Goal: Information Seeking & Learning: Learn about a topic

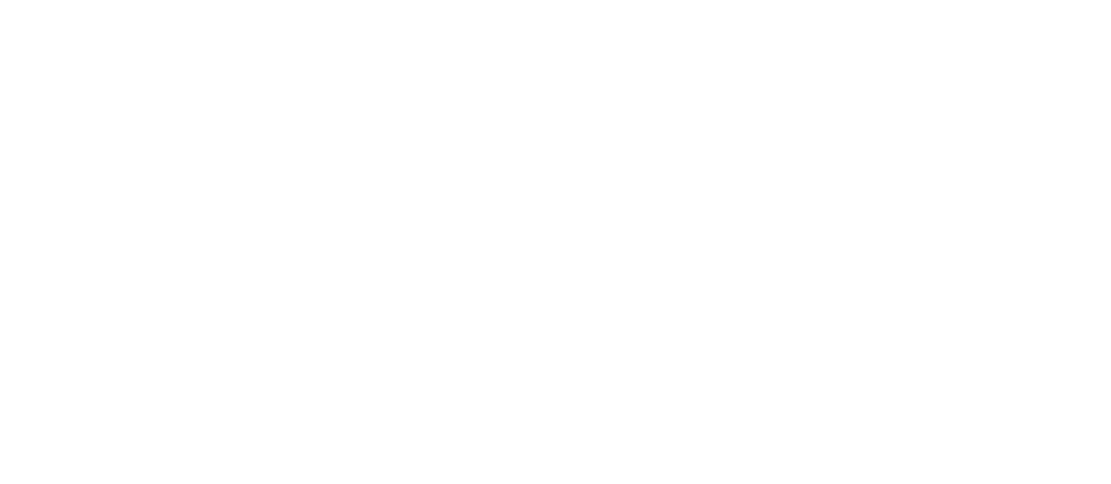
scroll to position [3146, 0]
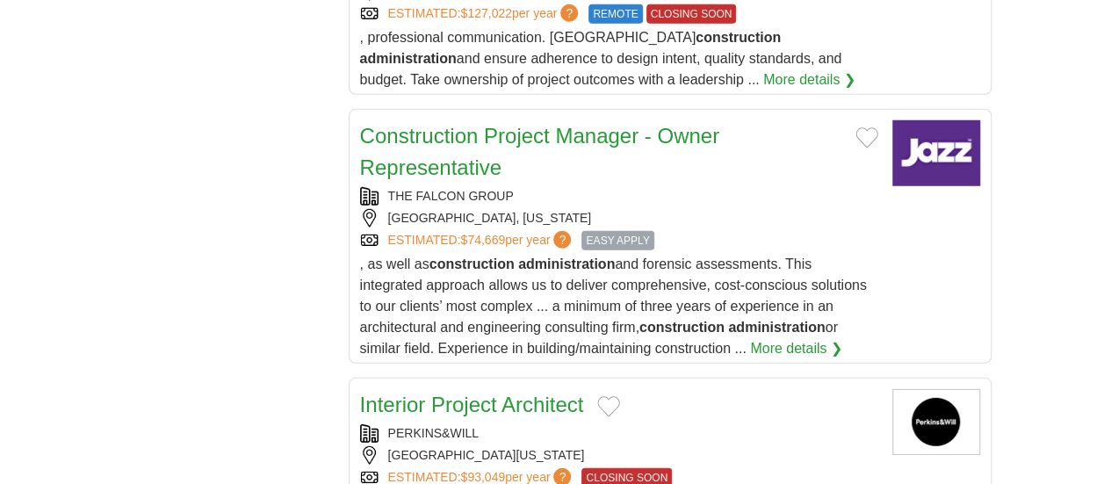
scroll to position [2365, 0]
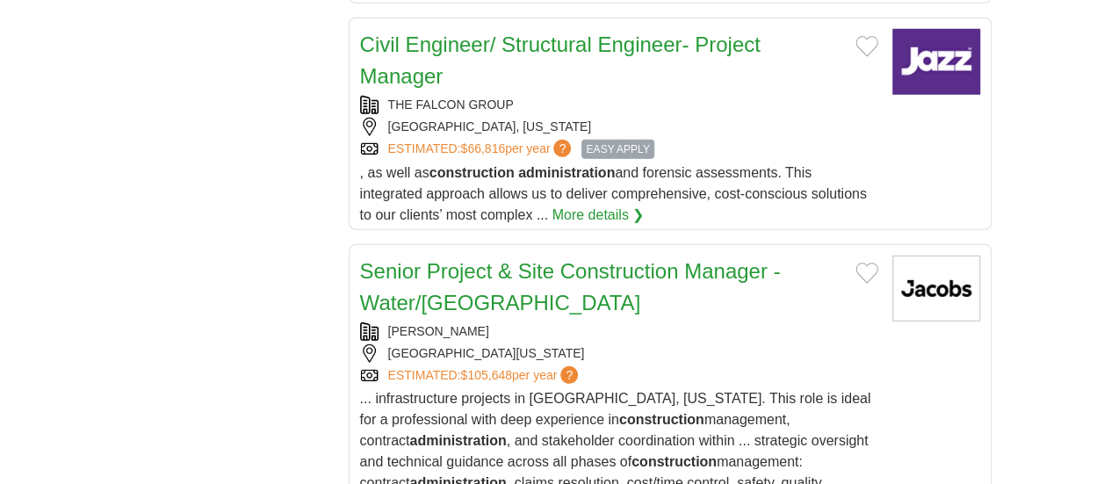
scroll to position [2421, 0]
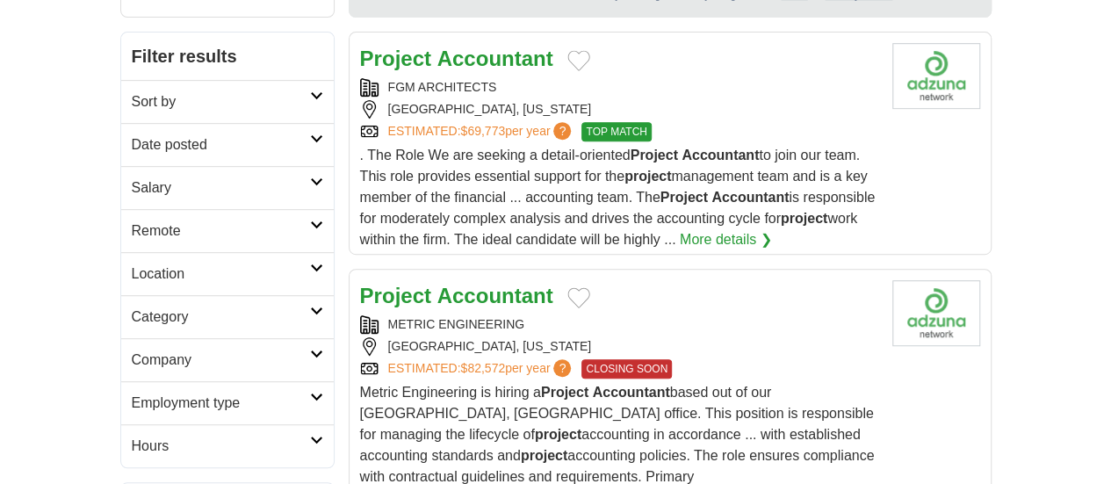
scroll to position [392, 0]
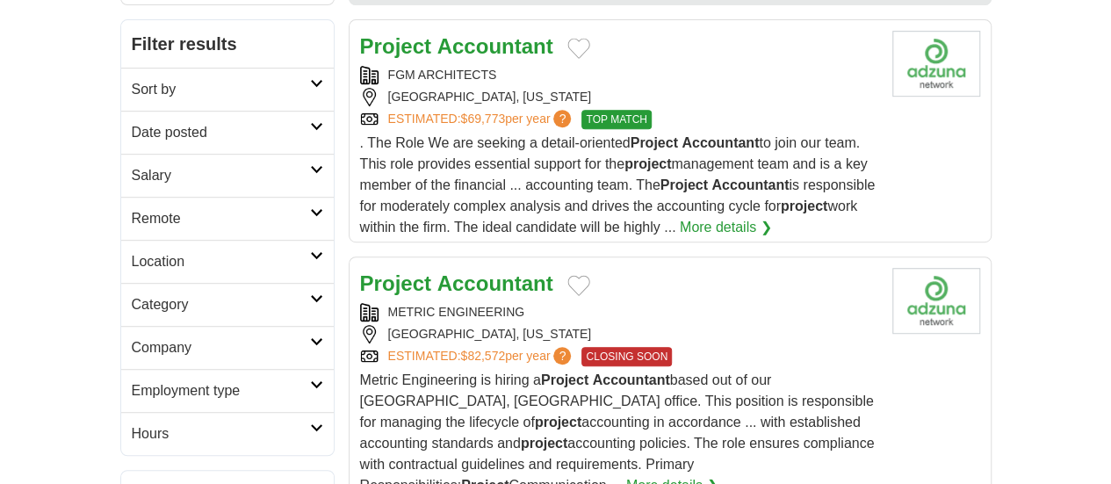
click at [493, 271] on strong "Accountant" at bounding box center [495, 283] width 116 height 24
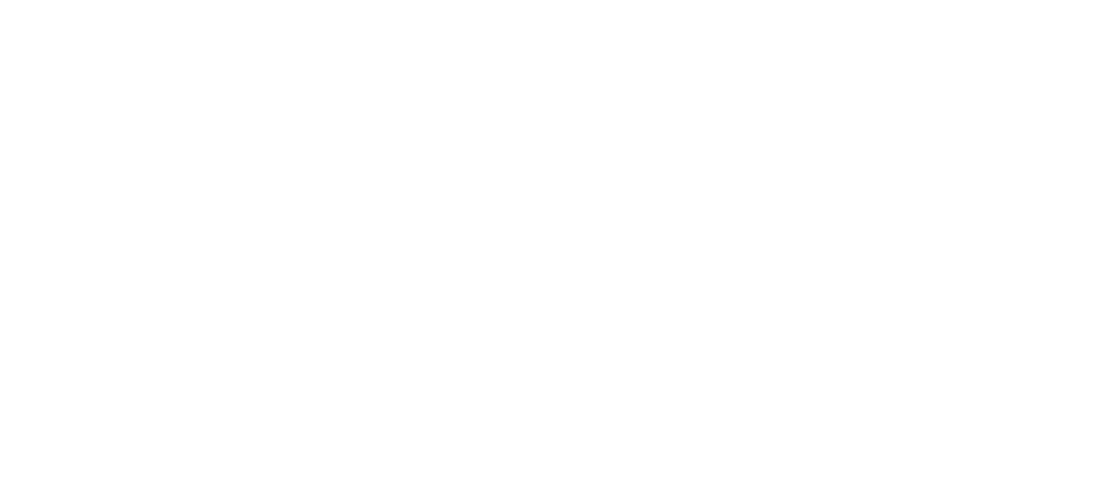
scroll to position [3754, 0]
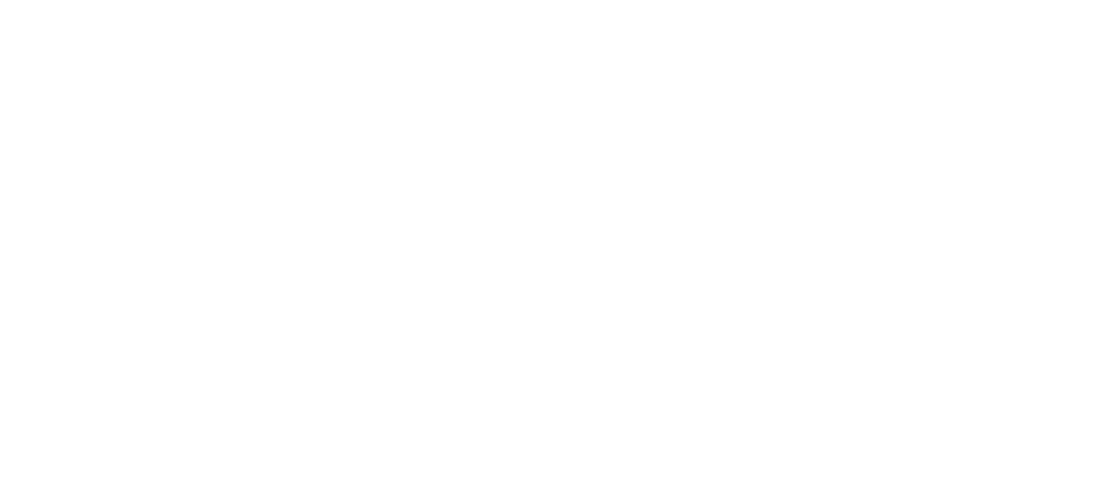
scroll to position [3729, 0]
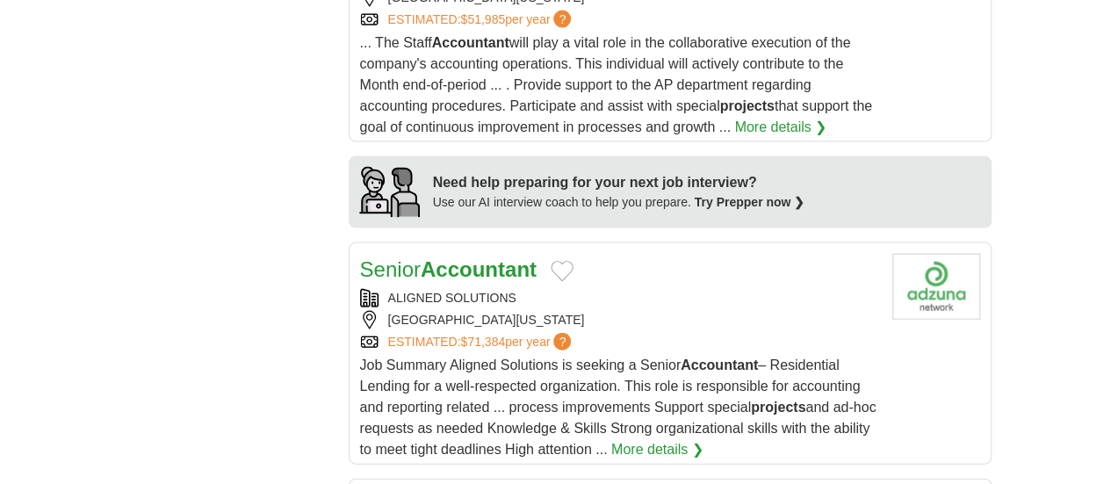
scroll to position [1831, 0]
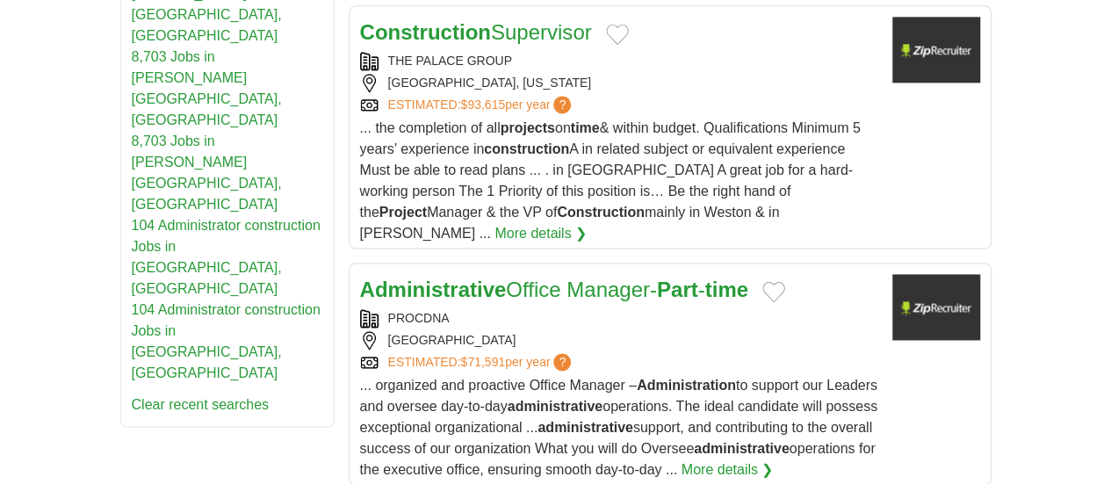
scroll to position [1182, 0]
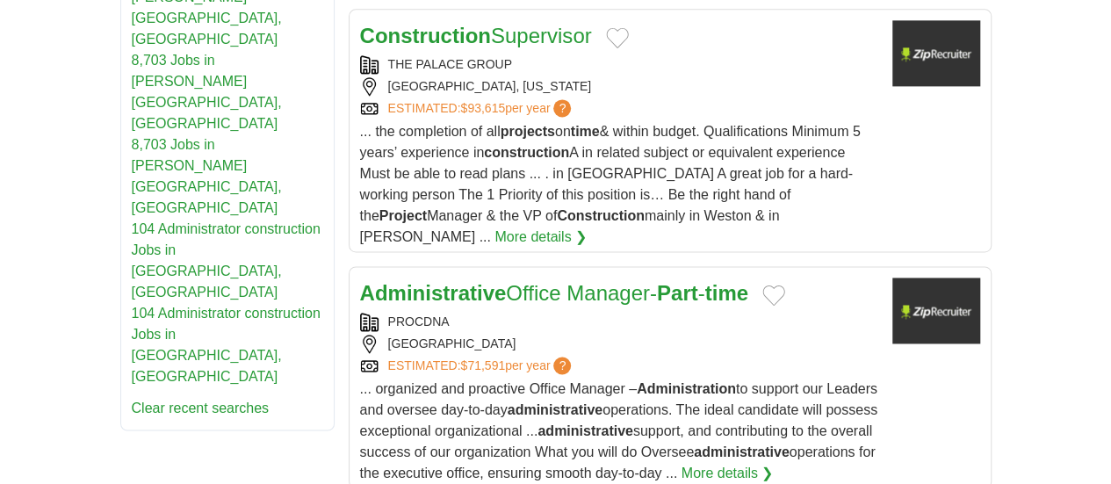
click at [991, 266] on article "Administrative Office Manager- Part - time PROCDNA PRINCETON ESTIMATED: $71,591…" at bounding box center [670, 377] width 643 height 222
click at [486, 281] on link "Administrative Office Manager- Part - time" at bounding box center [554, 293] width 388 height 24
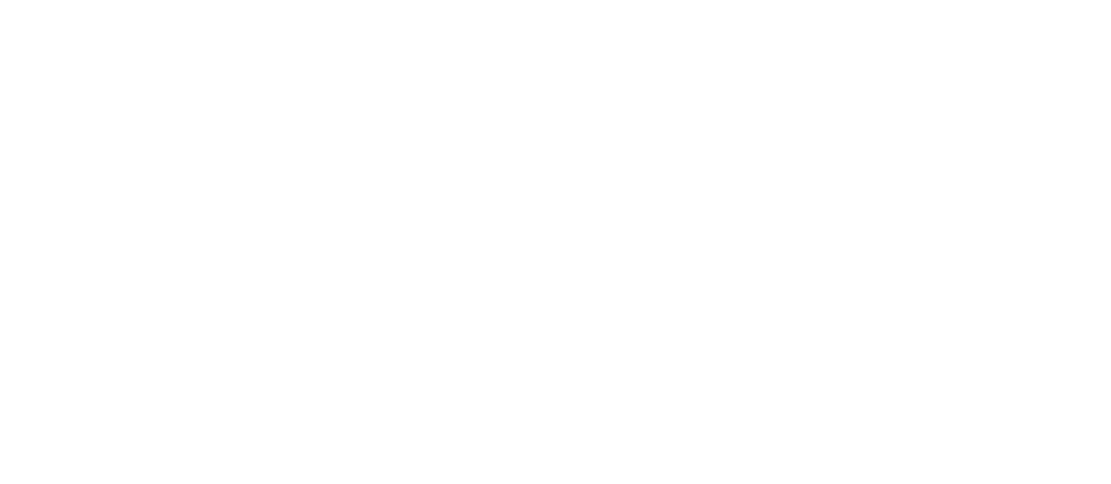
scroll to position [3465, 0]
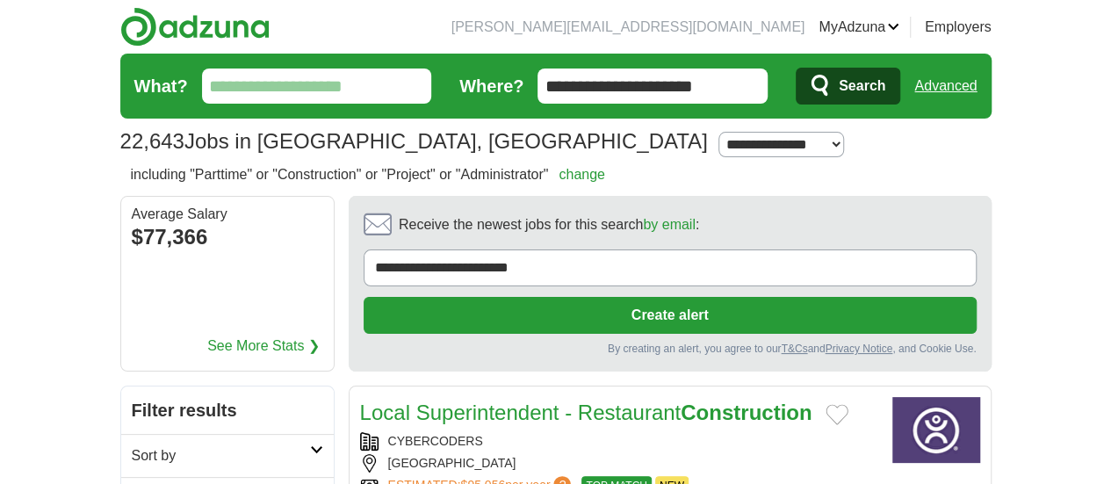
click at [569, 341] on div "By creating an alert, you agree to our T&Cs and Privacy Notice , and Cookie Use." at bounding box center [670, 349] width 613 height 16
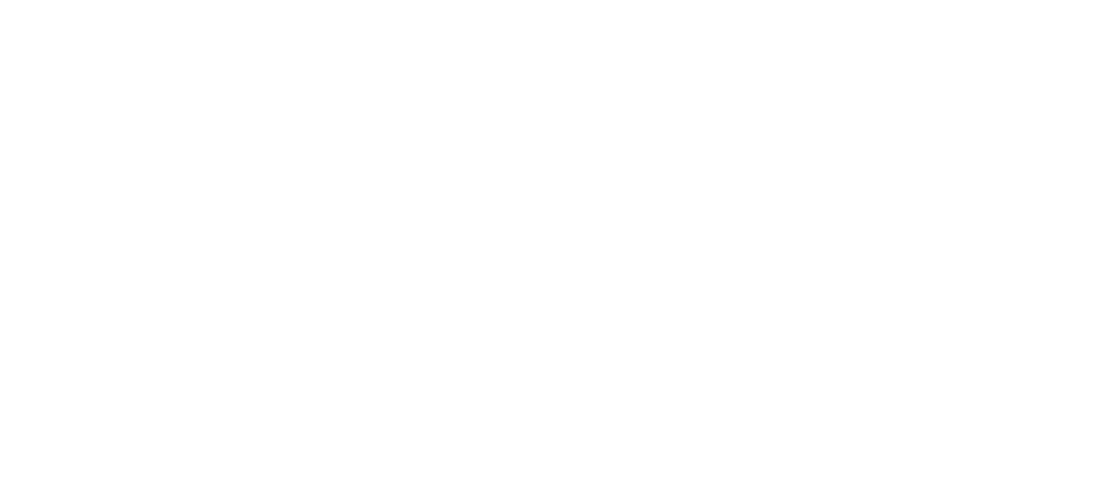
scroll to position [3699, 0]
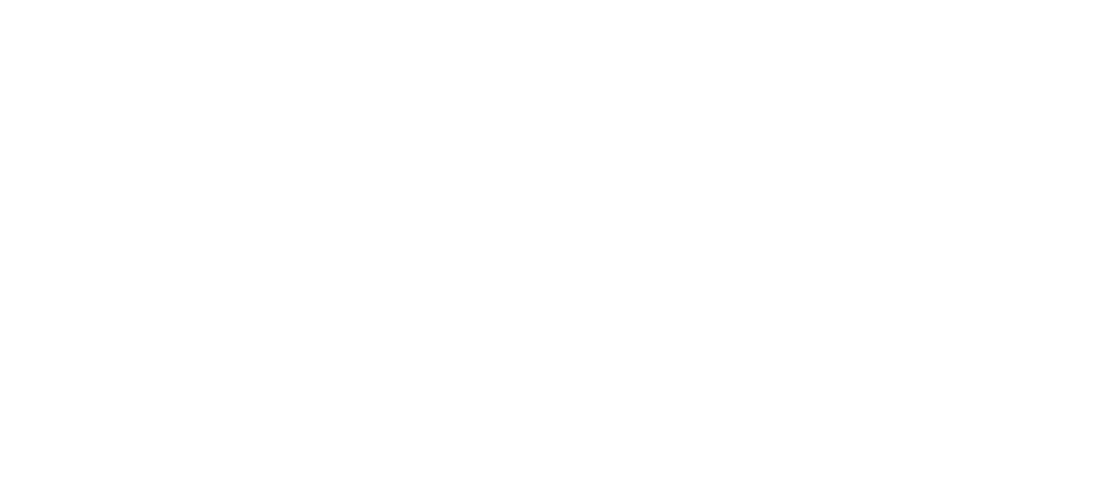
scroll to position [3789, 0]
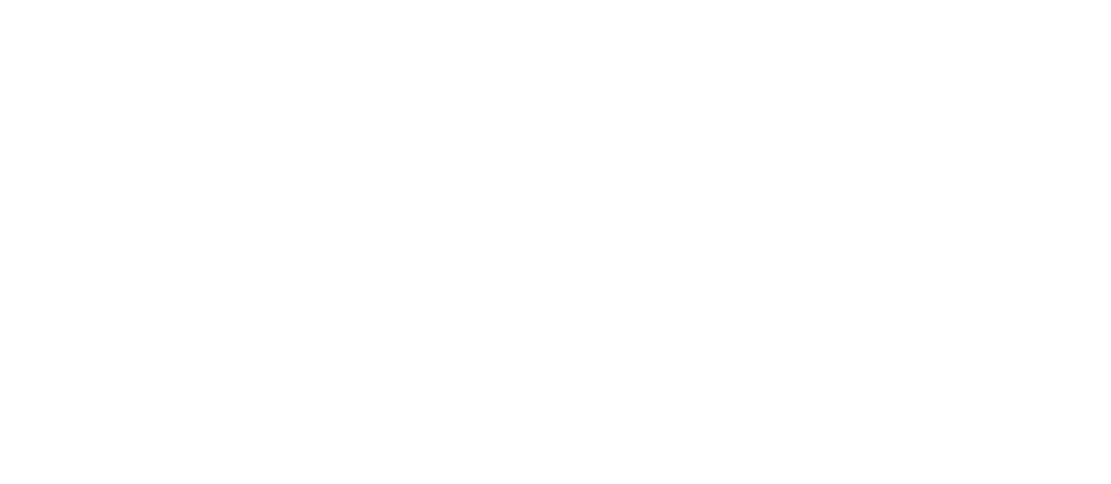
scroll to position [3563, 0]
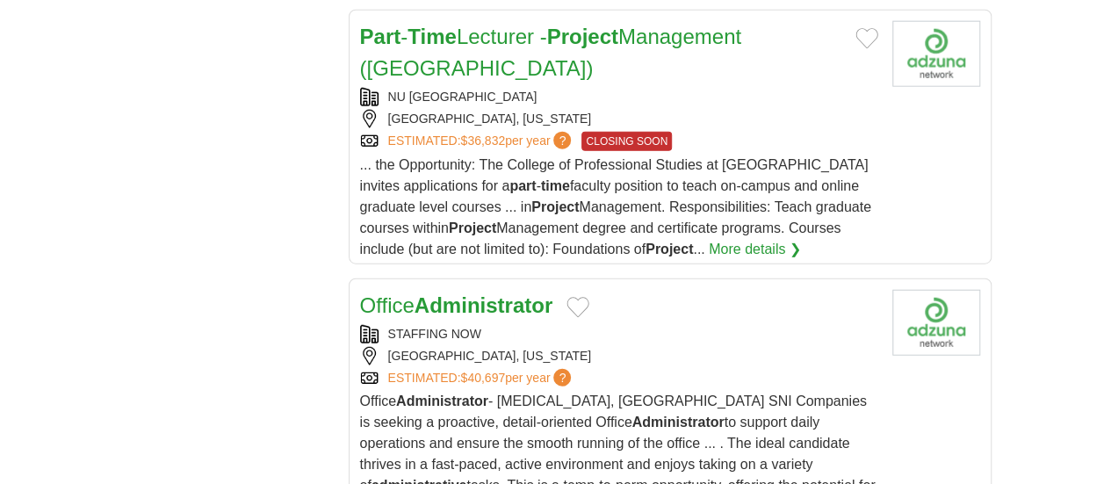
scroll to position [2112, 0]
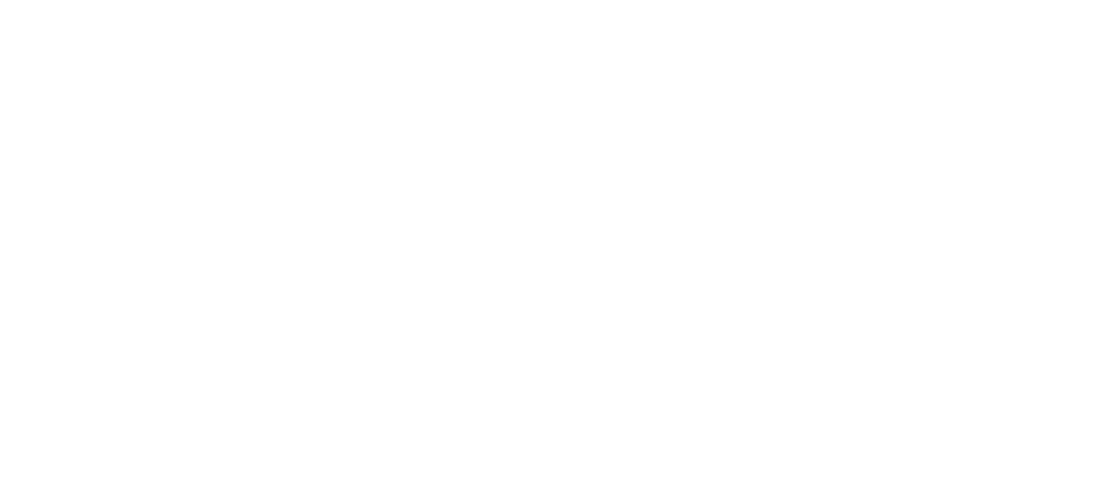
scroll to position [3467, 0]
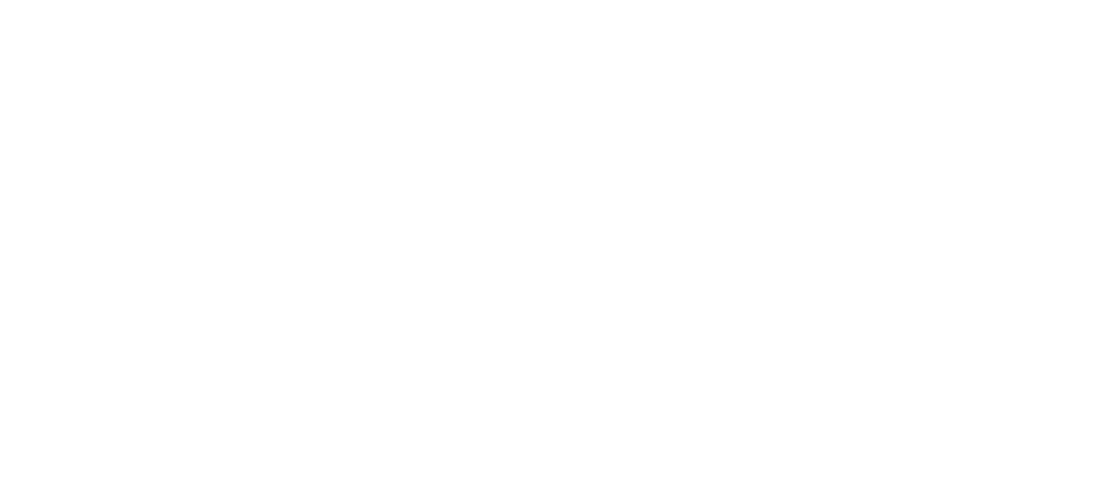
scroll to position [3599, 0]
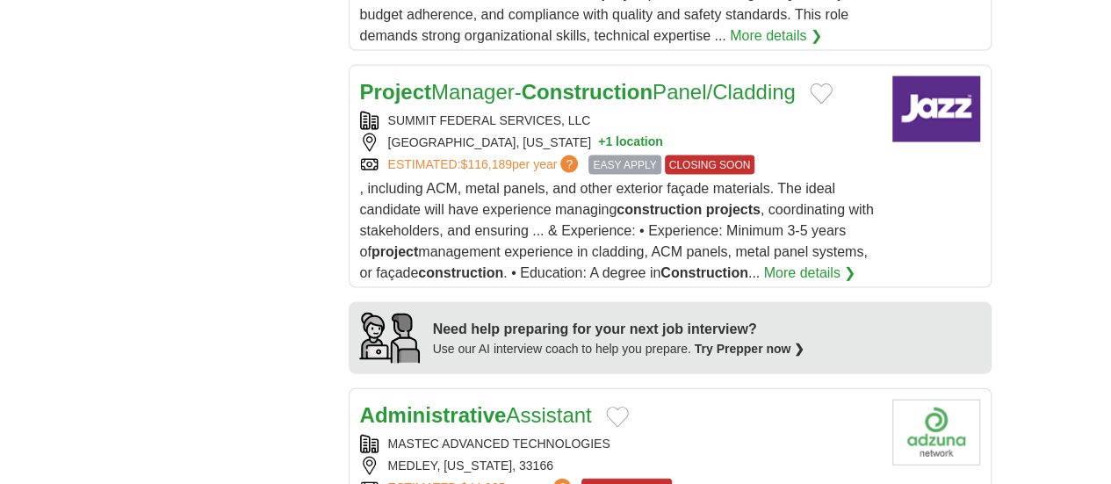
scroll to position [1715, 0]
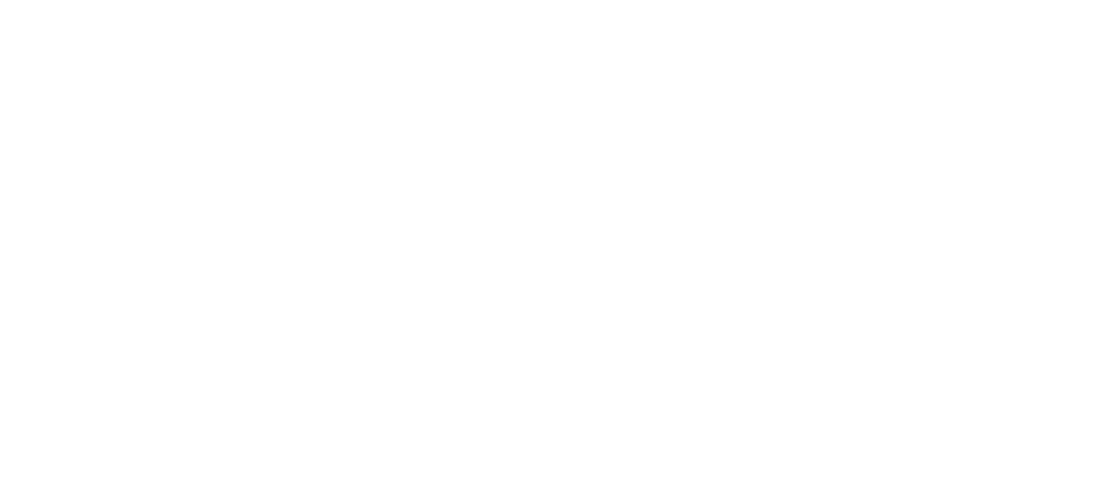
scroll to position [3337, 0]
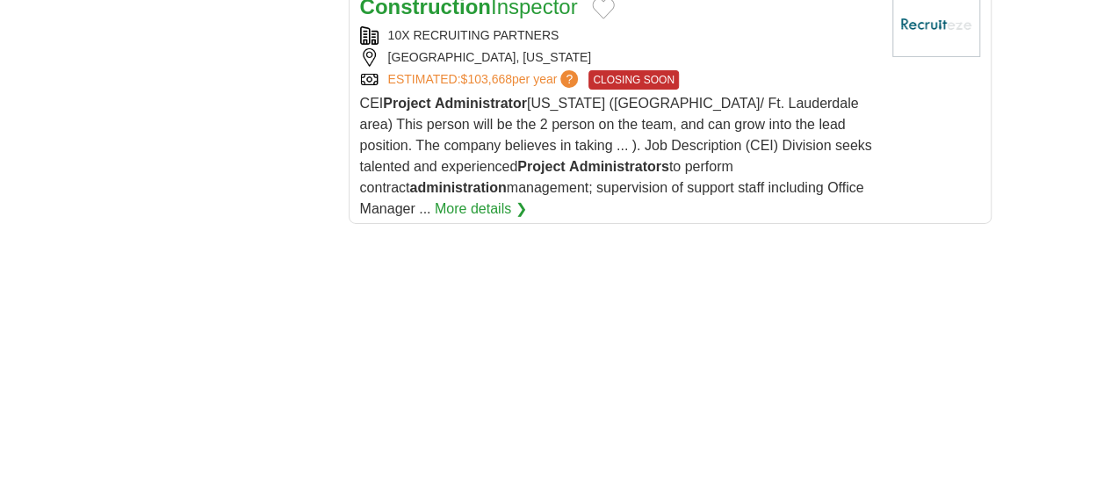
scroll to position [2951, 0]
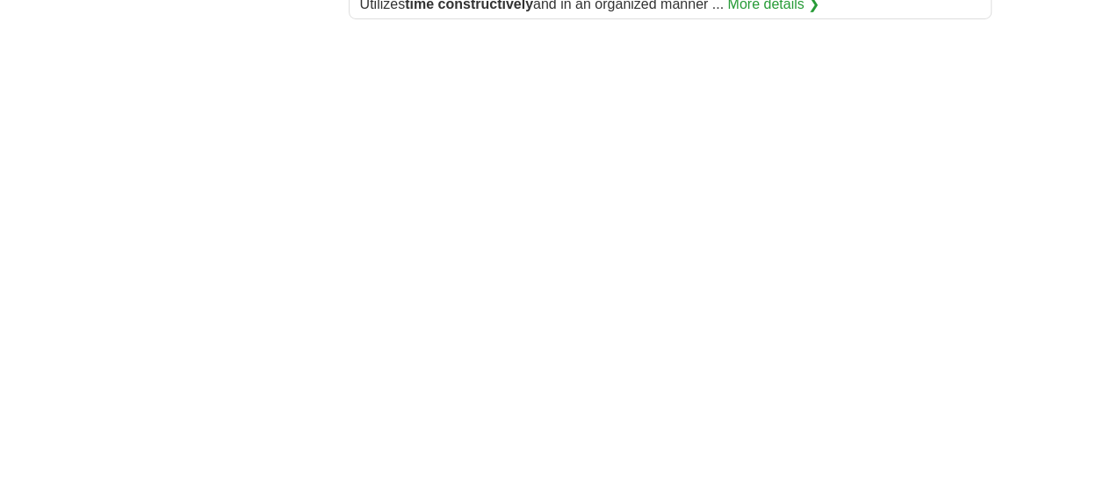
scroll to position [3121, 0]
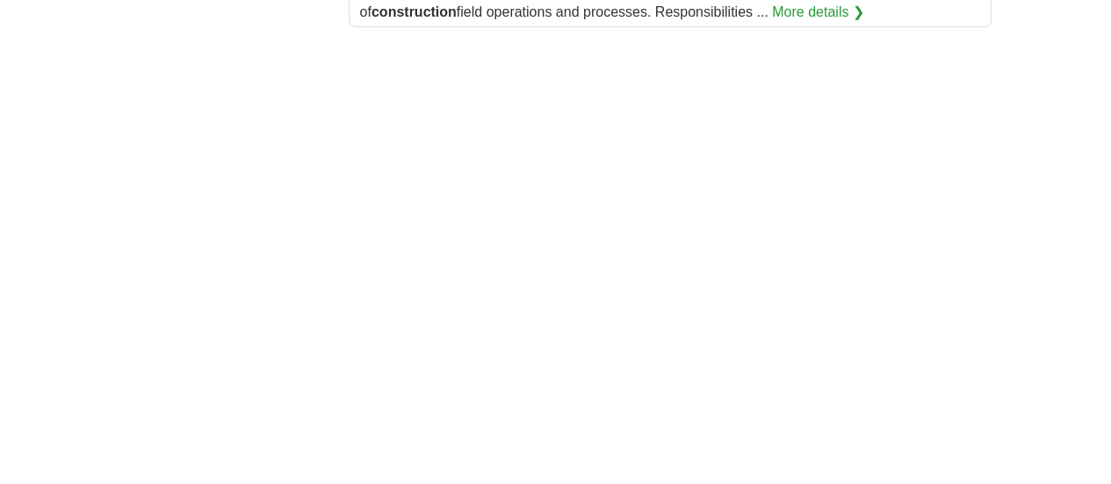
scroll to position [3145, 0]
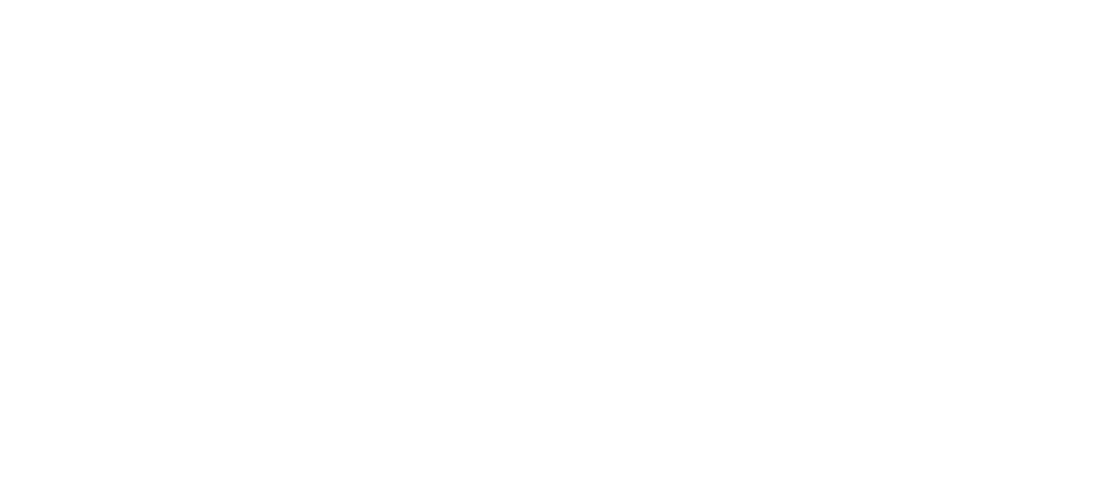
scroll to position [3286, 0]
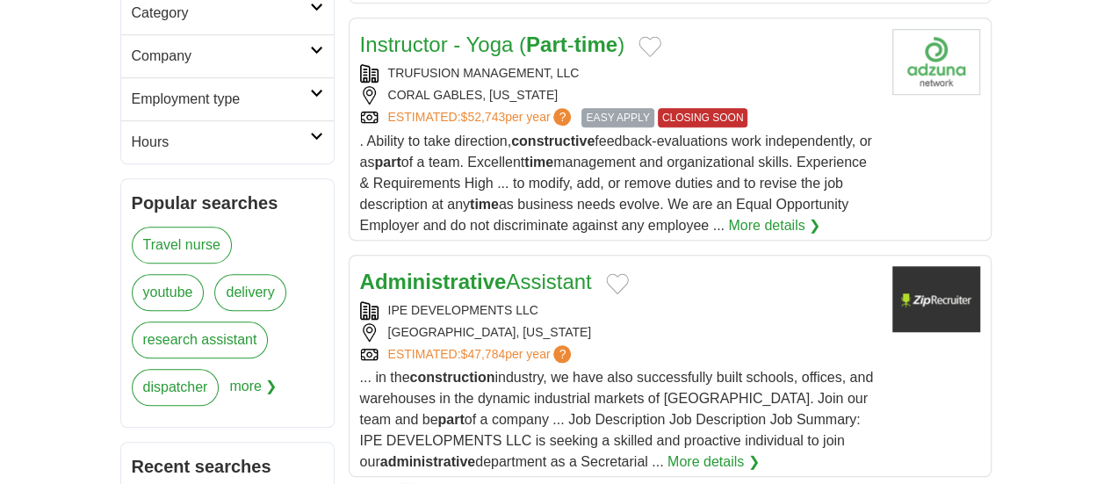
scroll to position [707, 0]
